Goal: Navigation & Orientation: Understand site structure

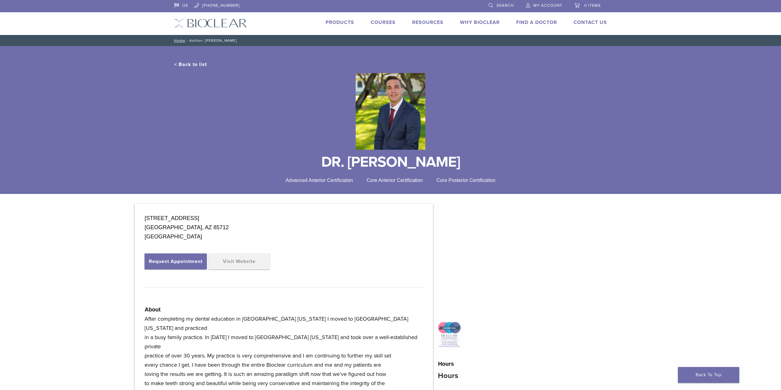
click at [330, 25] on link "Products" at bounding box center [339, 22] width 29 height 6
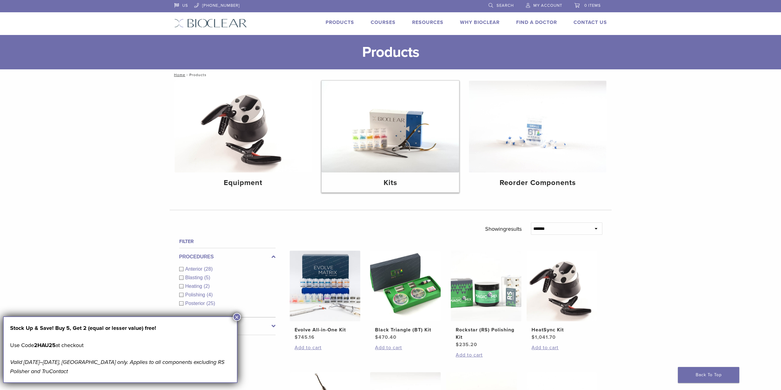
click at [388, 161] on img at bounding box center [389, 127] width 137 height 92
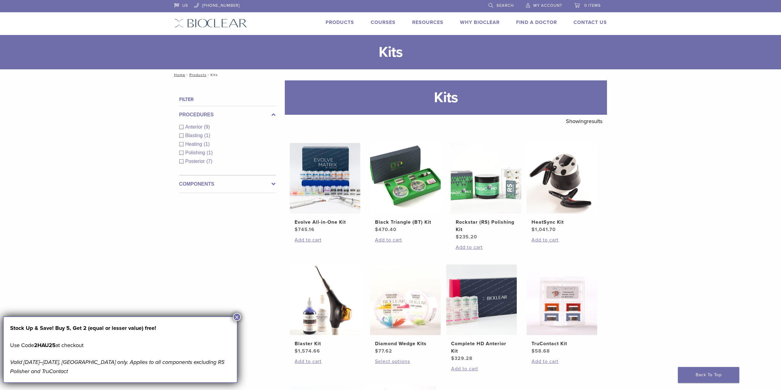
click at [499, 22] on link "Why Bioclear" at bounding box center [480, 22] width 40 height 6
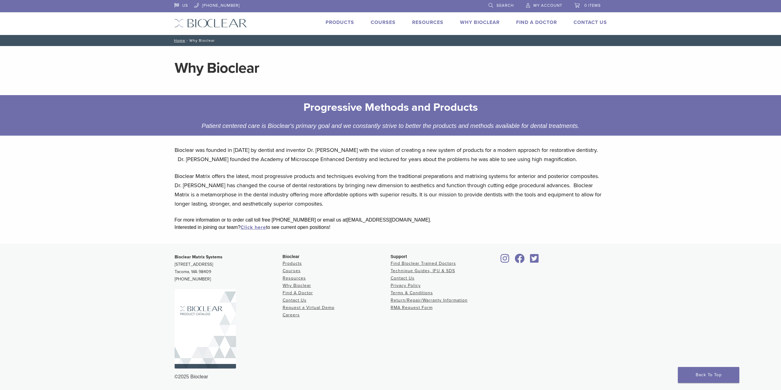
click at [325, 25] on link "Products" at bounding box center [339, 22] width 29 height 6
